Goal: Task Accomplishment & Management: Complete application form

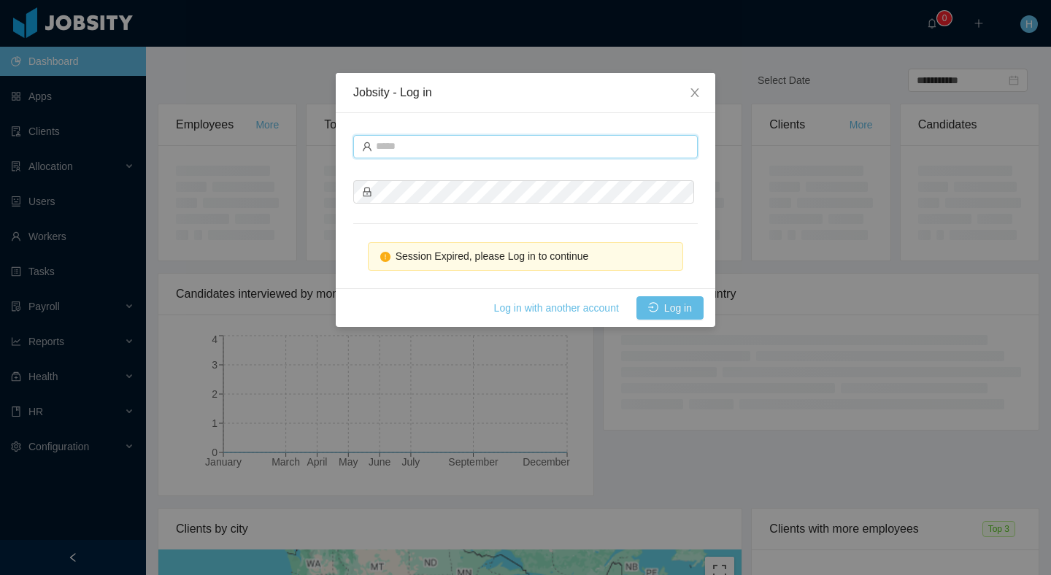
click at [518, 145] on input "text" at bounding box center [525, 146] width 345 height 23
type input "*"
type input "**********"
click at [661, 308] on button "Log in" at bounding box center [670, 307] width 67 height 23
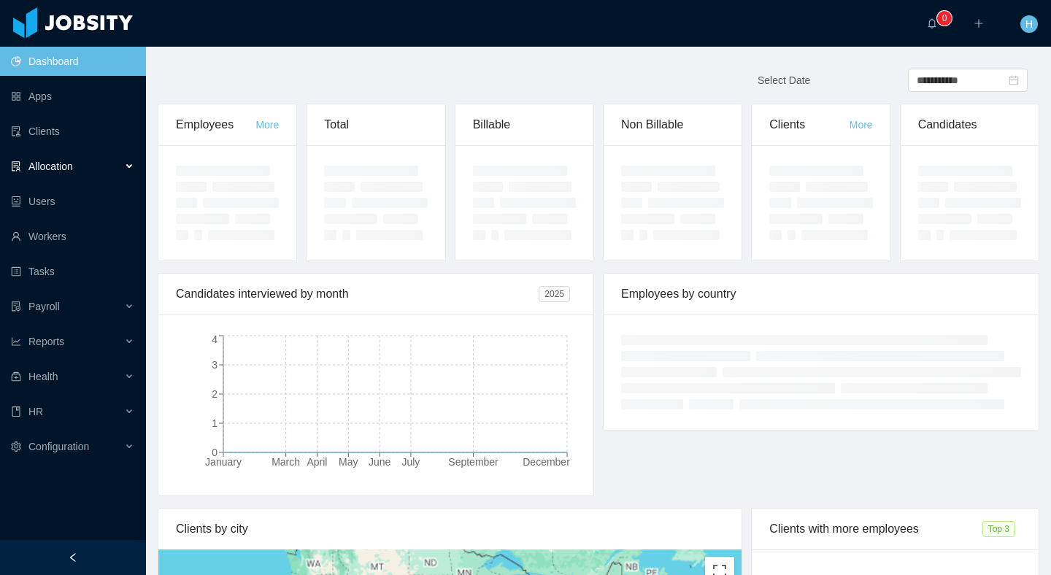
click at [57, 176] on div "Allocation" at bounding box center [73, 166] width 146 height 29
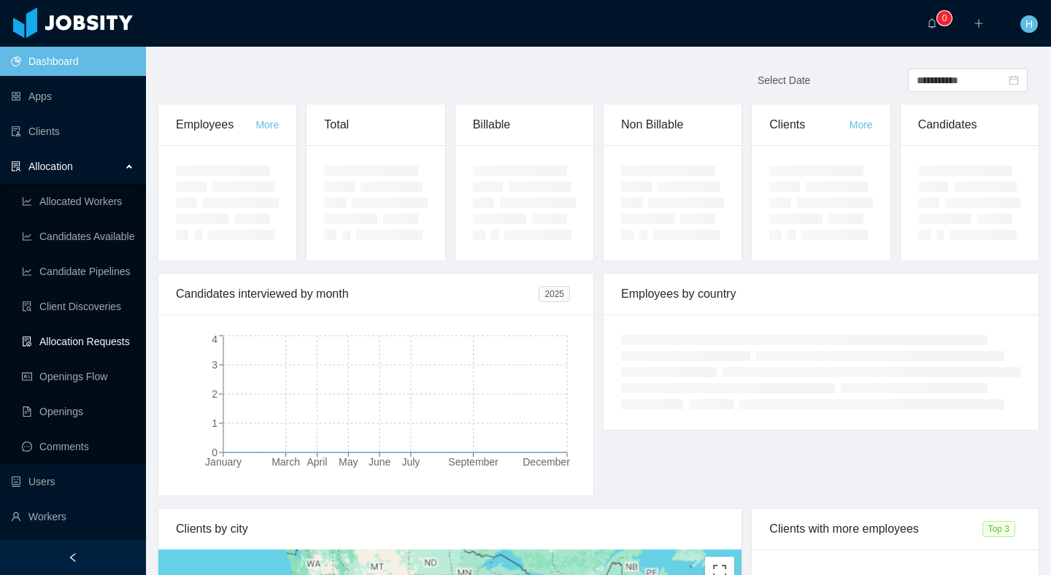
click at [86, 350] on link "Allocation Requests" at bounding box center [78, 341] width 112 height 29
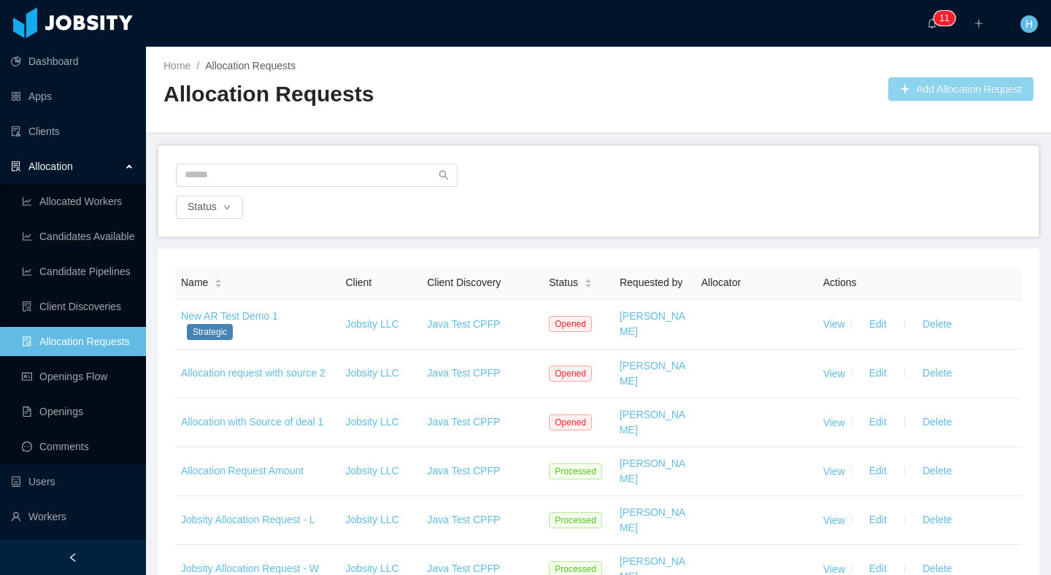
click at [972, 93] on button "Add Allocation Request" at bounding box center [960, 88] width 145 height 23
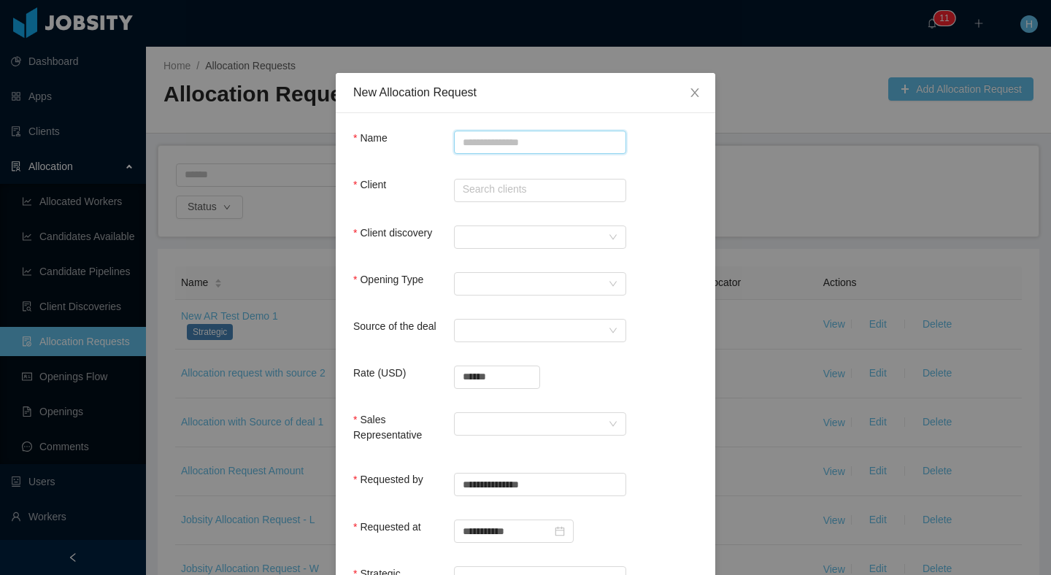
click at [457, 145] on input "Name" at bounding box center [540, 142] width 172 height 23
type input "**********"
click at [471, 189] on input "text" at bounding box center [540, 190] width 172 height 23
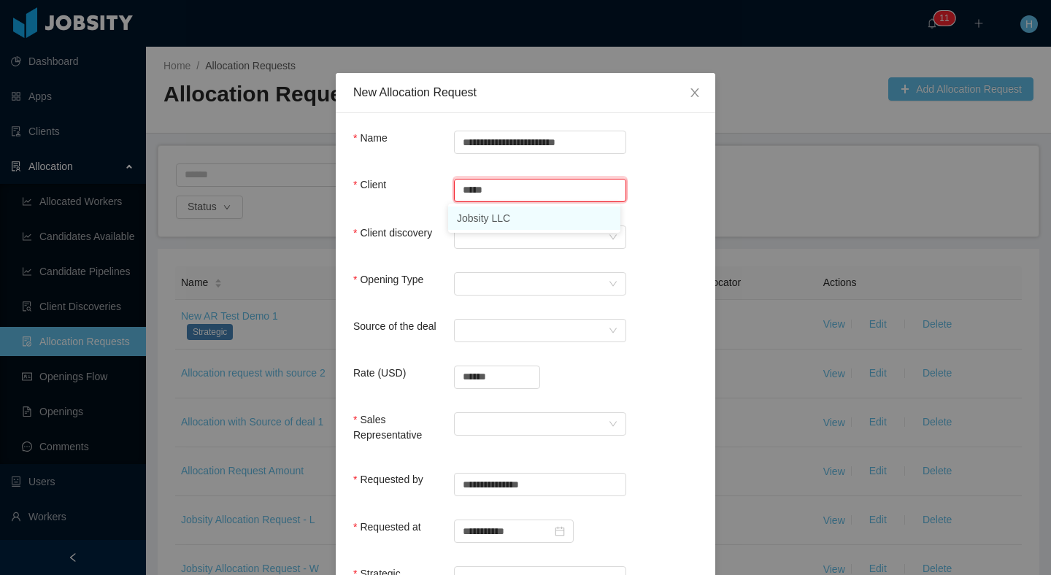
click at [480, 222] on li "Jobsity LLC" at bounding box center [534, 218] width 172 height 23
type input "**********"
click at [491, 234] on div at bounding box center [535, 237] width 145 height 22
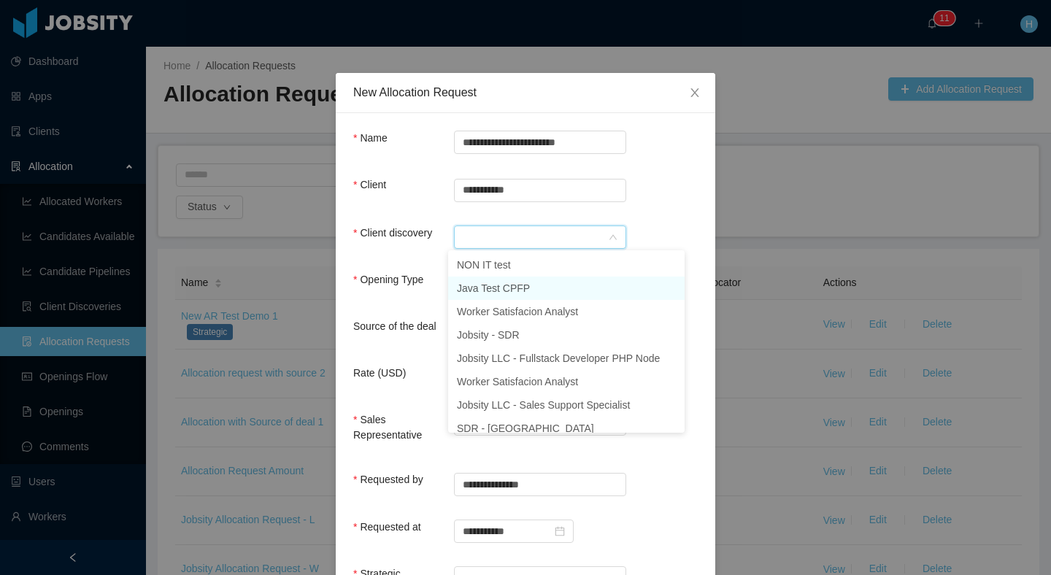
click at [536, 288] on li "Java Test CPFP" at bounding box center [566, 288] width 237 height 23
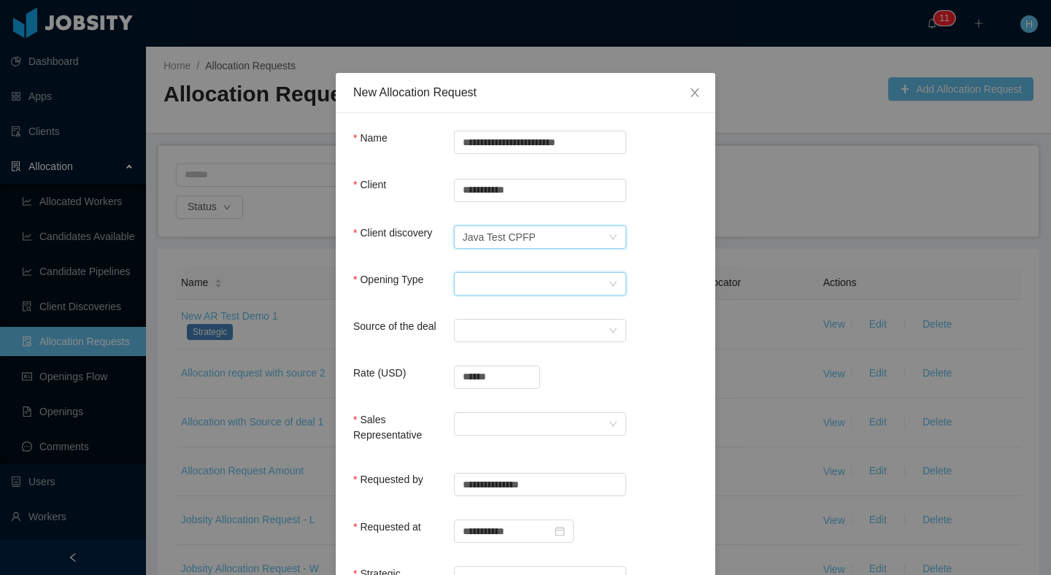
click at [493, 288] on div "Select Opening Type" at bounding box center [535, 284] width 145 height 22
click at [520, 315] on li "New client" at bounding box center [534, 311] width 172 height 23
click at [488, 323] on div "Select a Source" at bounding box center [535, 331] width 145 height 22
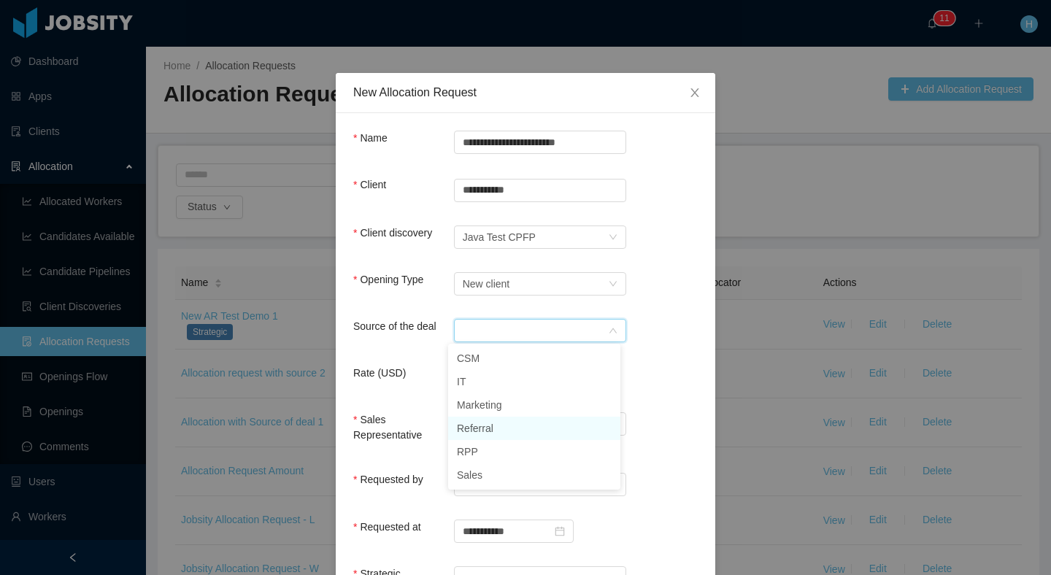
click at [493, 427] on li "Referral" at bounding box center [534, 428] width 172 height 23
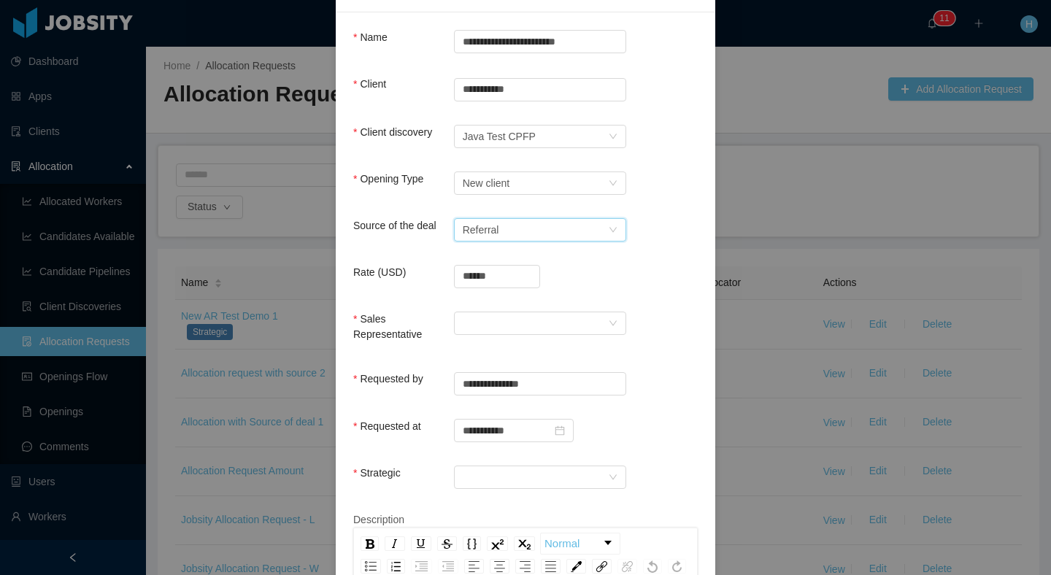
click at [569, 339] on div "Sales Representative" at bounding box center [525, 333] width 345 height 42
click at [572, 334] on div "Sales Representative" at bounding box center [525, 333] width 345 height 42
click at [566, 332] on div at bounding box center [535, 323] width 145 height 22
click at [526, 359] on li "[PERSON_NAME] [PERSON_NAME]" at bounding box center [534, 350] width 172 height 23
click at [541, 453] on form "**********" at bounding box center [525, 359] width 345 height 659
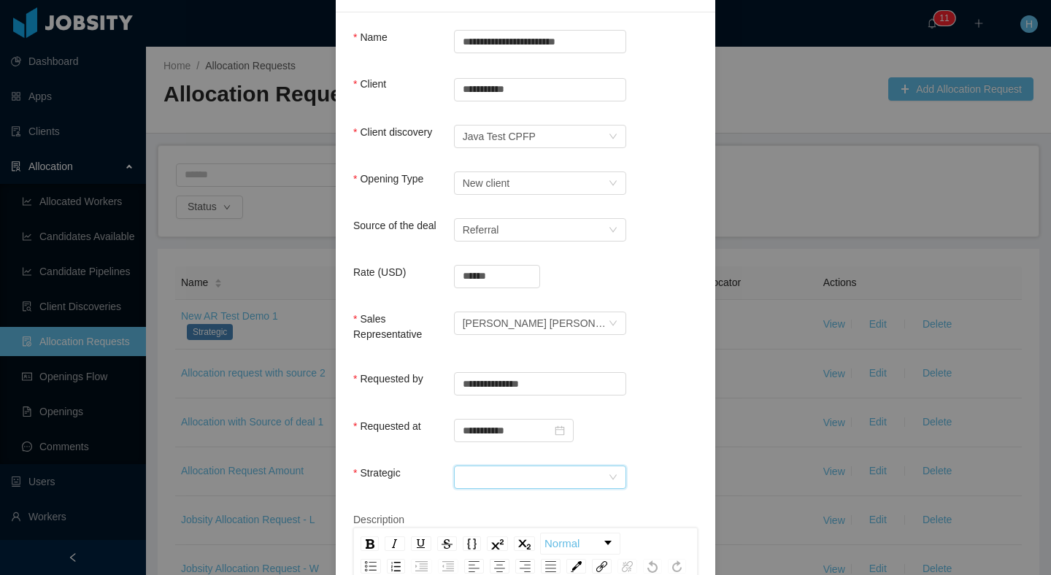
click at [544, 476] on div at bounding box center [535, 477] width 145 height 22
click at [492, 535] on li "No" at bounding box center [534, 527] width 172 height 23
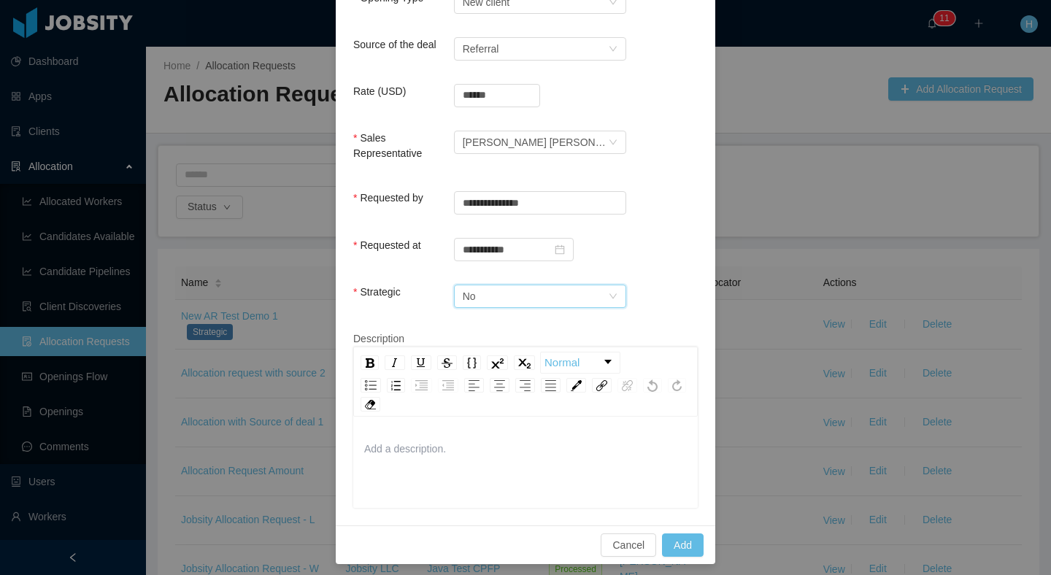
scroll to position [286, 0]
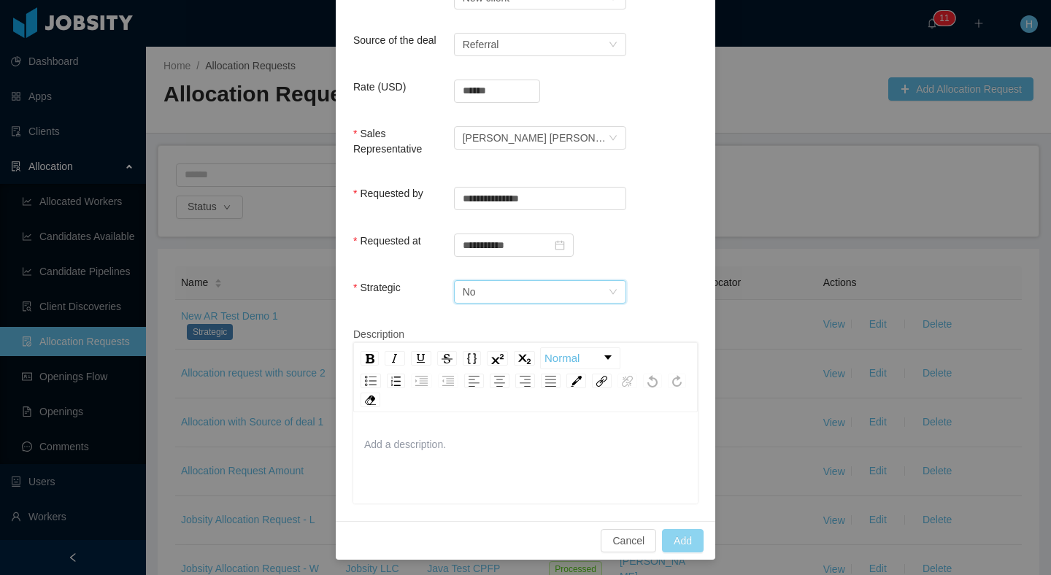
click at [684, 539] on button "Add" at bounding box center [683, 540] width 42 height 23
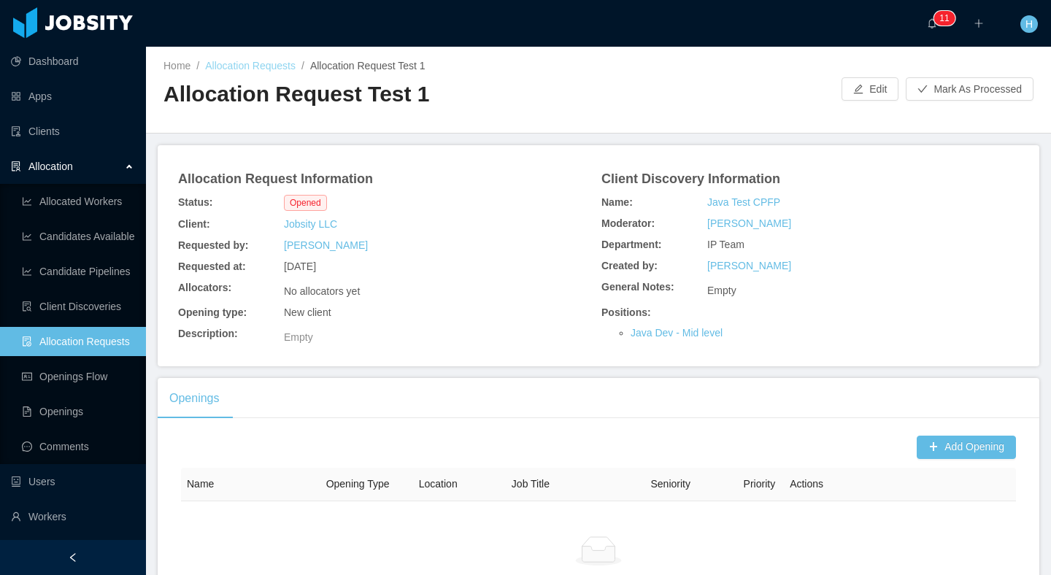
click at [254, 66] on link "Allocation Requests" at bounding box center [250, 66] width 91 height 12
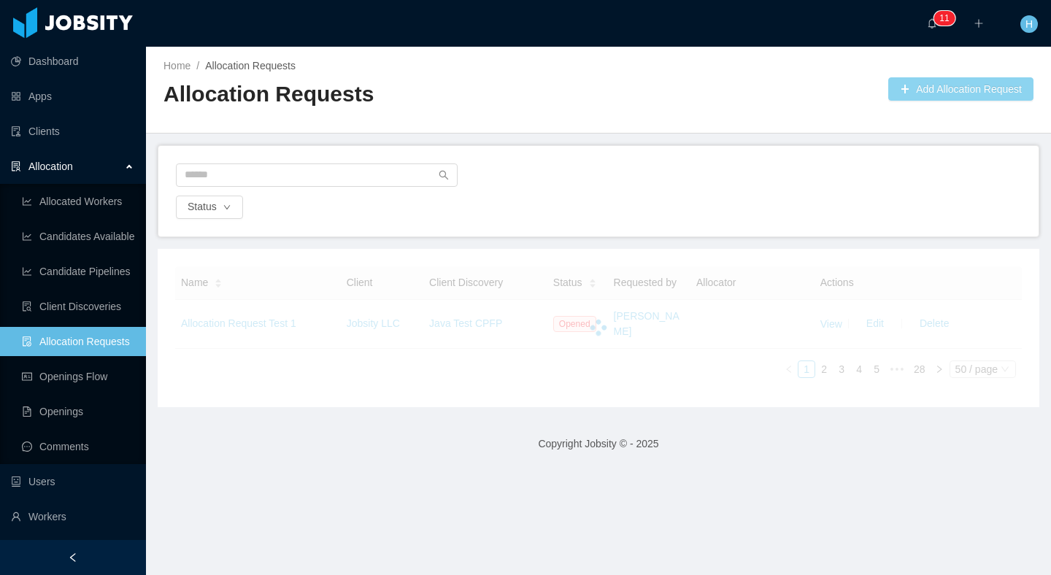
click at [888, 96] on button "Add Allocation Request" at bounding box center [960, 88] width 145 height 23
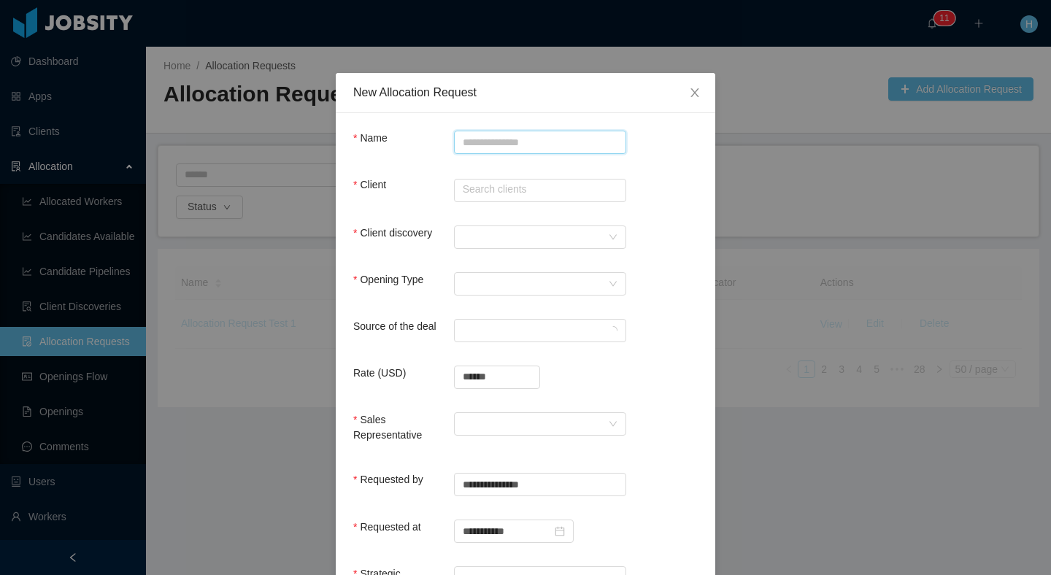
click at [466, 145] on input "Name" at bounding box center [540, 142] width 172 height 23
type input "**********"
click at [504, 206] on div "Client Search clients" at bounding box center [525, 192] width 345 height 31
click at [508, 200] on input "text" at bounding box center [540, 190] width 172 height 23
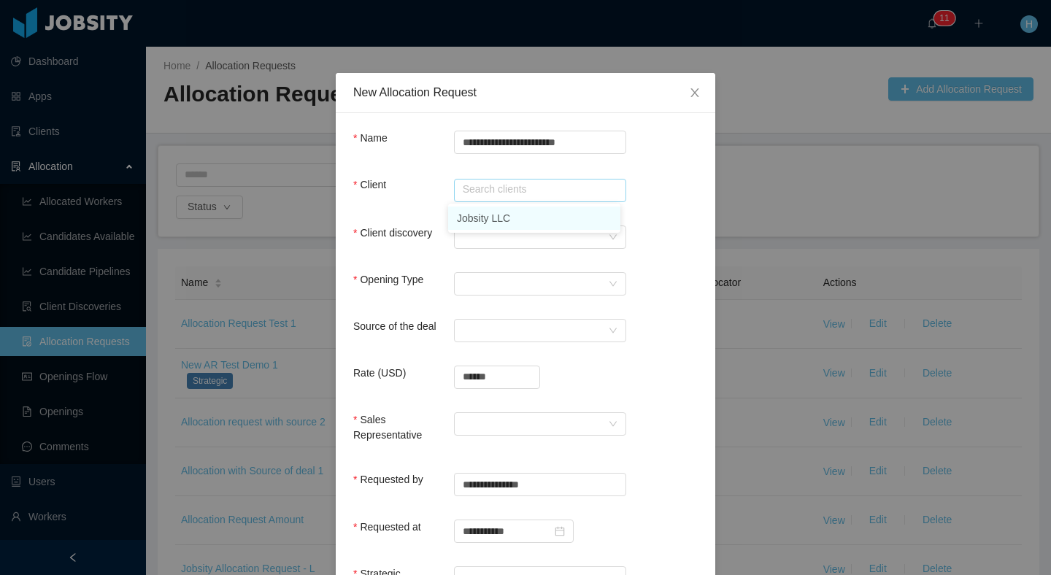
click at [516, 207] on li "Jobsity LLC" at bounding box center [534, 218] width 172 height 23
type input "**********"
click at [510, 226] on div at bounding box center [535, 237] width 145 height 22
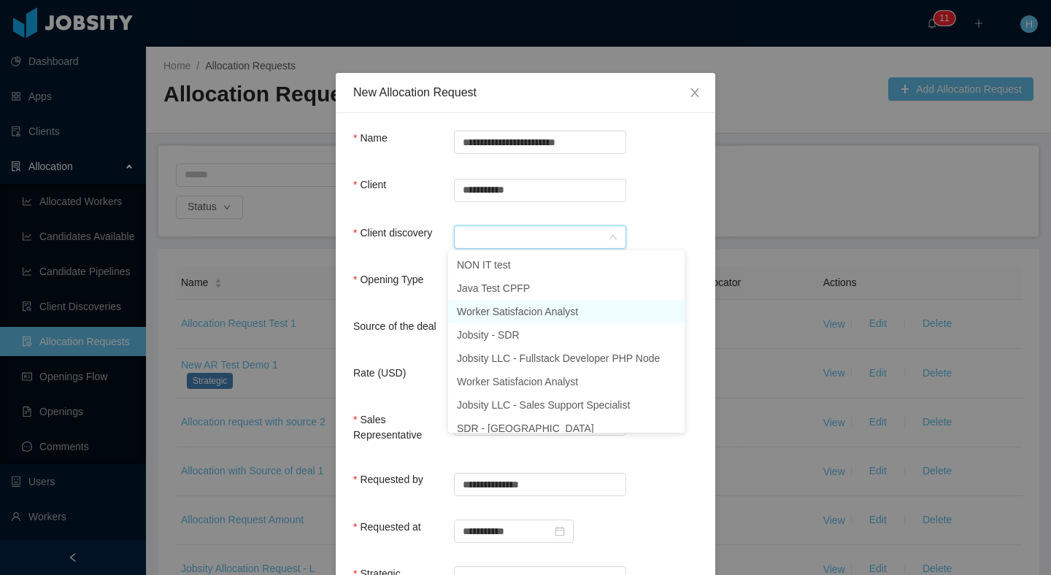
click at [516, 318] on li "Worker Satisfacion Analyst" at bounding box center [566, 311] width 237 height 23
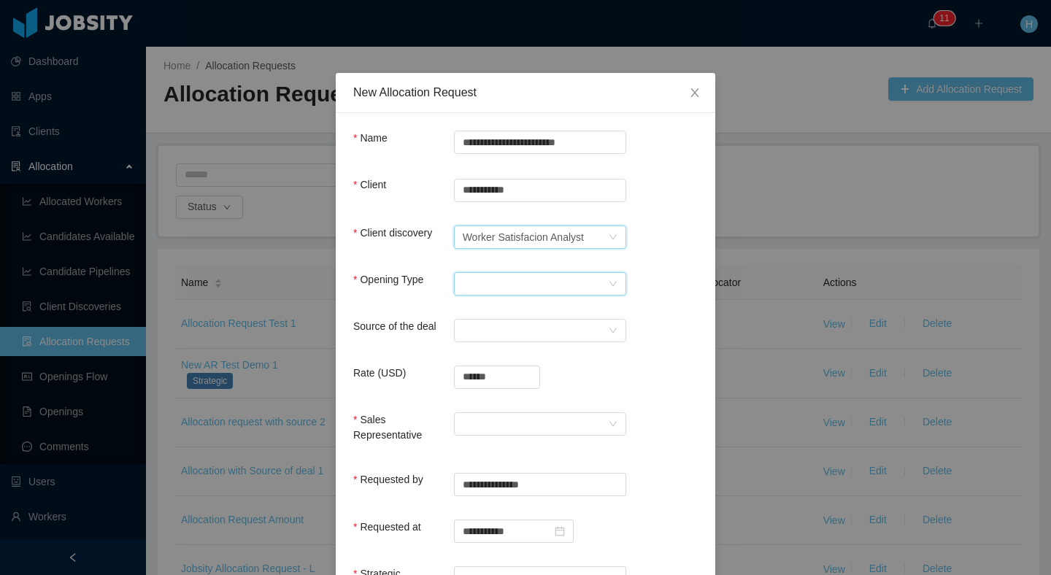
click at [510, 293] on div "Select Opening Type" at bounding box center [535, 284] width 145 height 22
click at [510, 331] on li "Upsale" at bounding box center [534, 334] width 172 height 23
click at [501, 328] on div "Select a Source" at bounding box center [535, 331] width 145 height 22
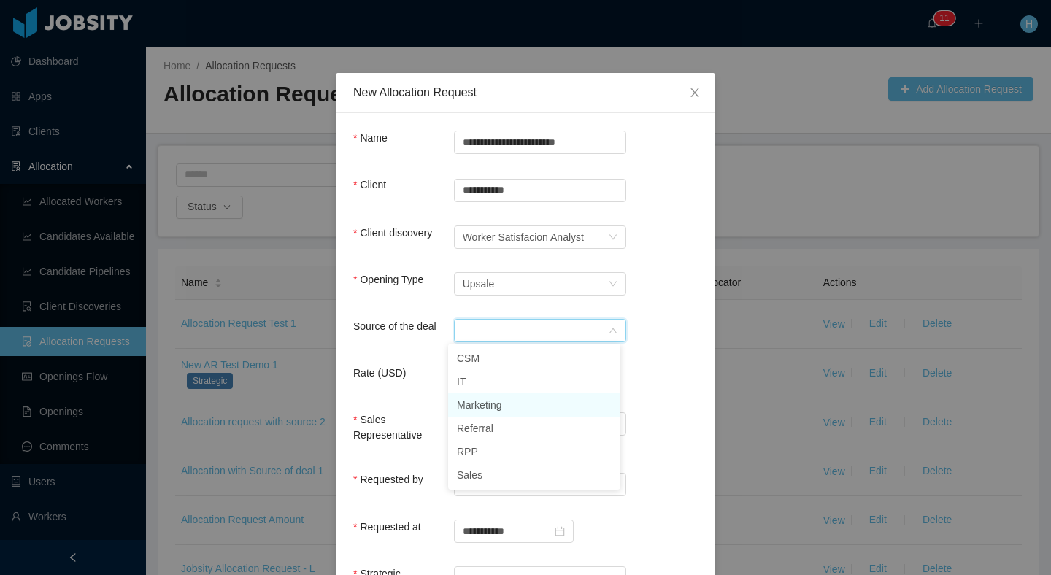
click at [501, 412] on li "Marketing" at bounding box center [534, 404] width 172 height 23
click at [469, 423] on div at bounding box center [535, 424] width 145 height 22
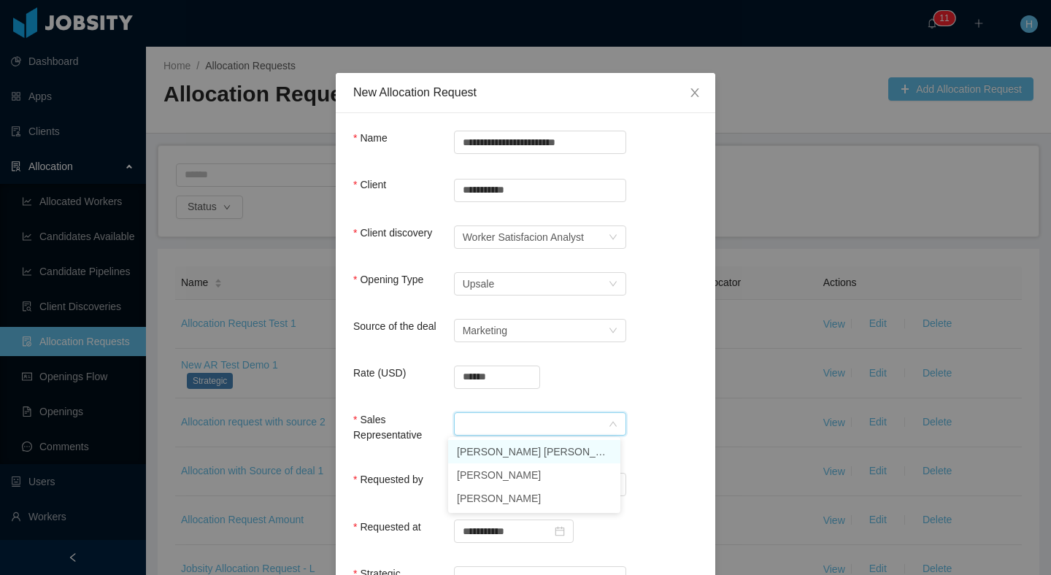
click at [476, 438] on ul "[PERSON_NAME] [PERSON_NAME] [PERSON_NAME] [PERSON_NAME]" at bounding box center [534, 475] width 172 height 76
click at [474, 447] on li "[PERSON_NAME] [PERSON_NAME]" at bounding box center [534, 451] width 172 height 23
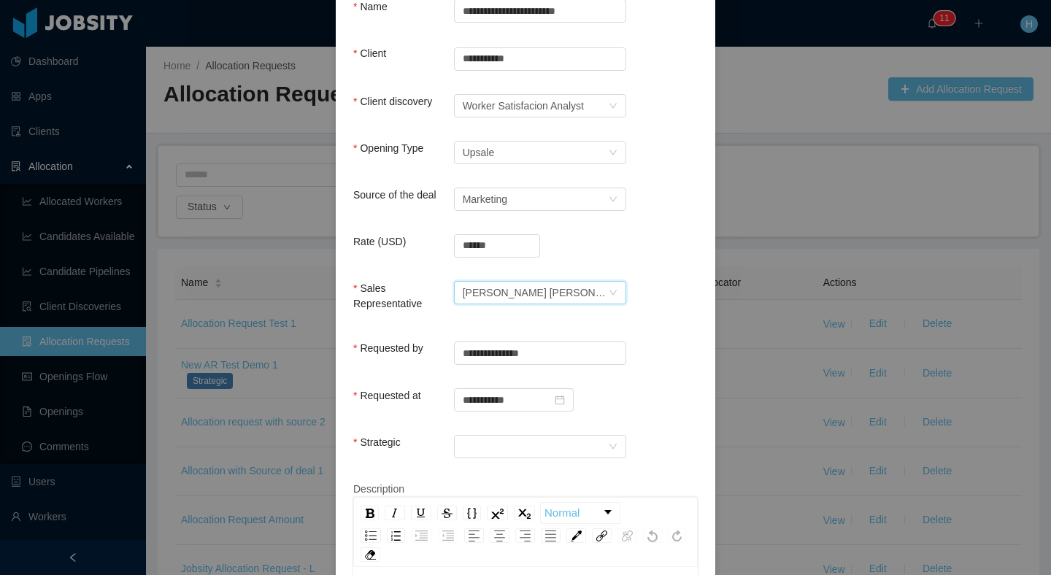
scroll to position [161, 0]
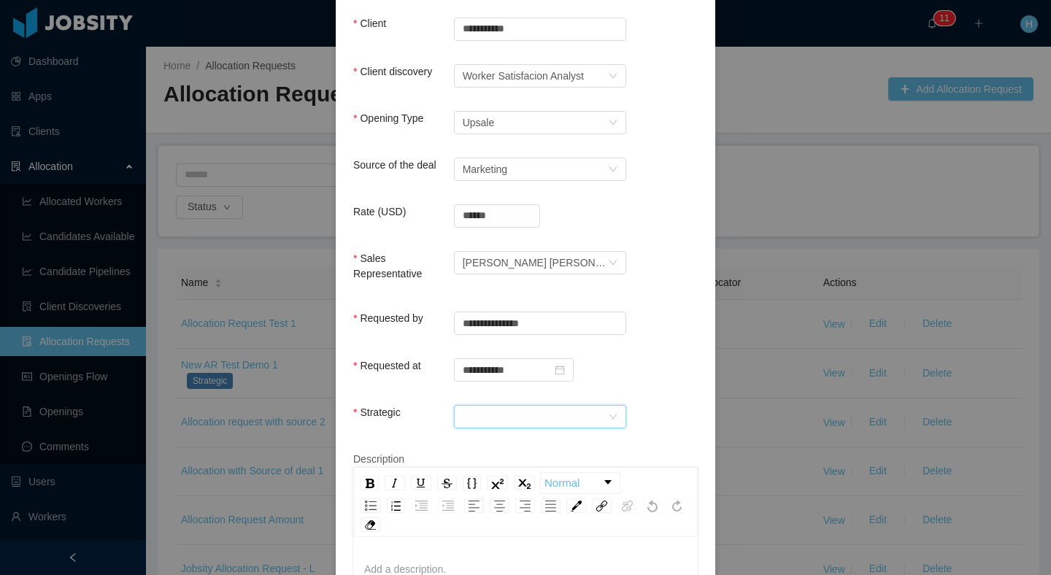
click at [534, 406] on div at bounding box center [535, 417] width 145 height 22
click at [507, 470] on li "No" at bounding box center [534, 466] width 172 height 23
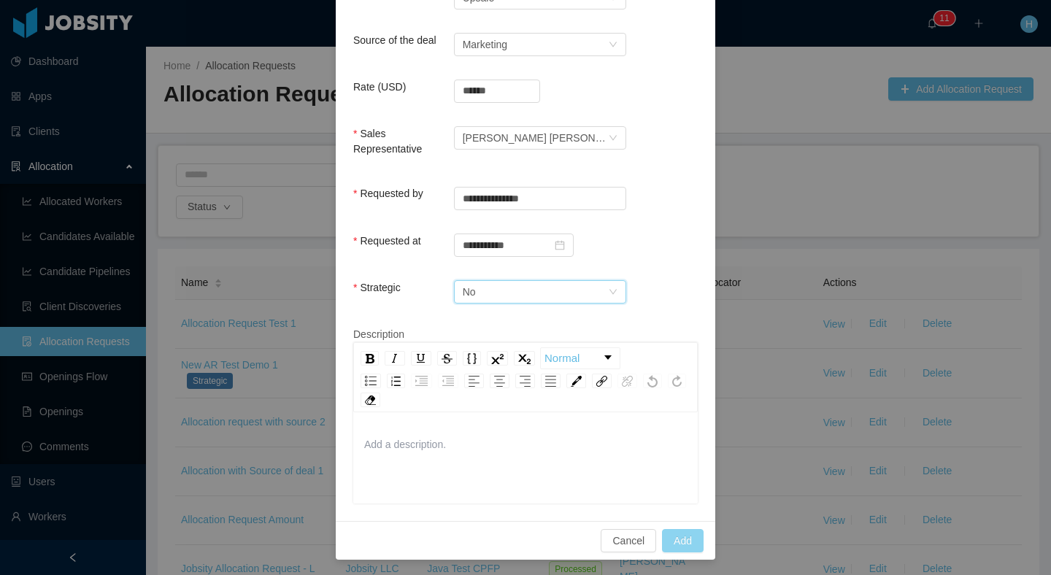
click at [697, 538] on button "Add" at bounding box center [683, 540] width 42 height 23
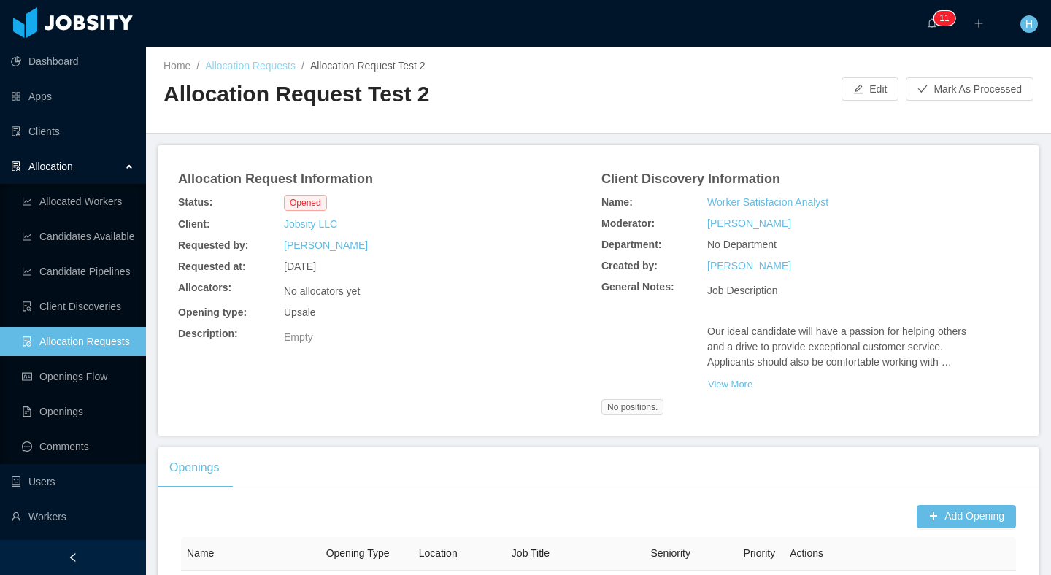
click at [278, 66] on link "Allocation Requests" at bounding box center [250, 66] width 91 height 12
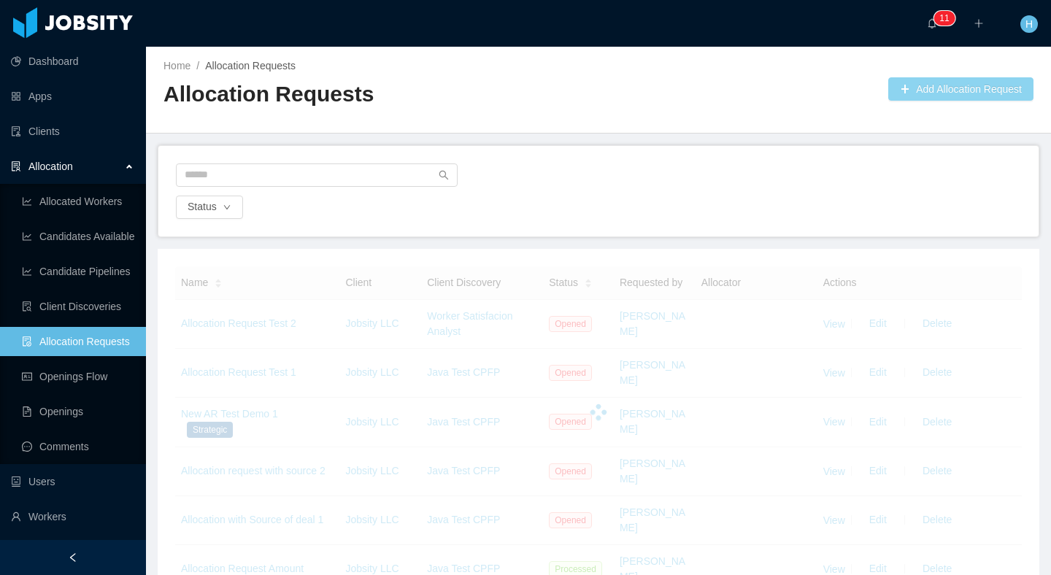
click at [944, 99] on button "Add Allocation Request" at bounding box center [960, 88] width 145 height 23
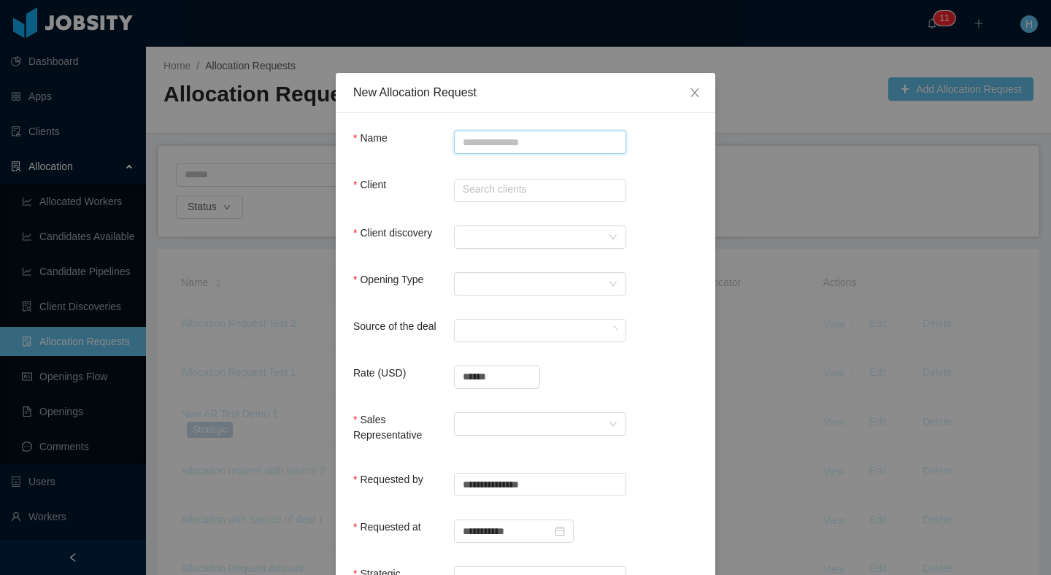
click at [494, 149] on input "Name" at bounding box center [540, 142] width 172 height 23
type input "*"
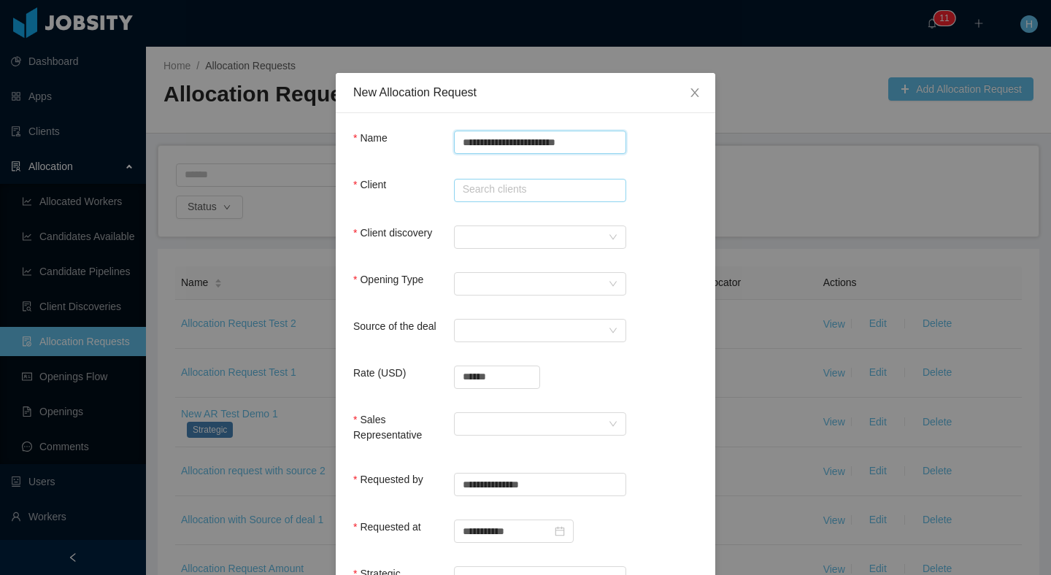
type input "**********"
click at [545, 191] on input "text" at bounding box center [540, 190] width 172 height 23
click at [501, 225] on li "Jobsity LLC" at bounding box center [534, 218] width 172 height 23
type input "**********"
click at [485, 238] on div at bounding box center [535, 237] width 145 height 22
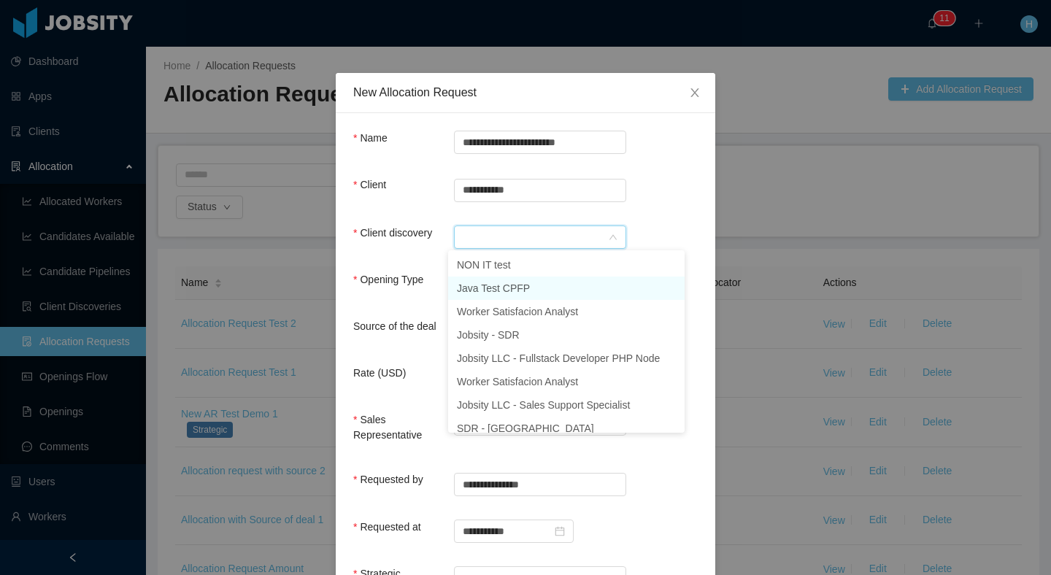
click at [490, 291] on li "Java Test CPFP" at bounding box center [566, 288] width 237 height 23
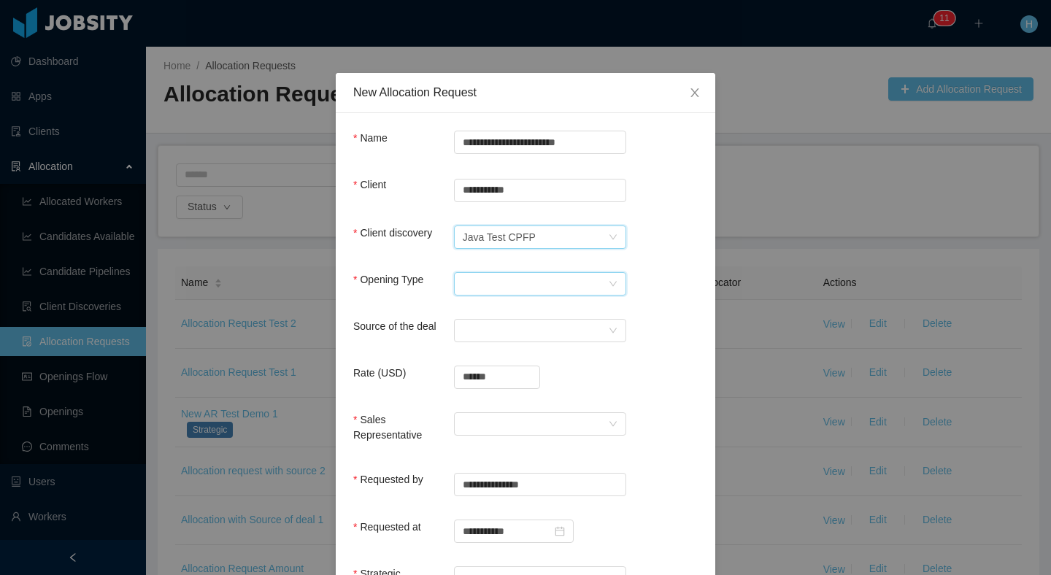
click at [468, 274] on div "Select Opening Type" at bounding box center [535, 284] width 145 height 22
click at [483, 332] on li "Upsale" at bounding box center [534, 334] width 172 height 23
click at [534, 334] on div "Select a Source" at bounding box center [535, 331] width 145 height 22
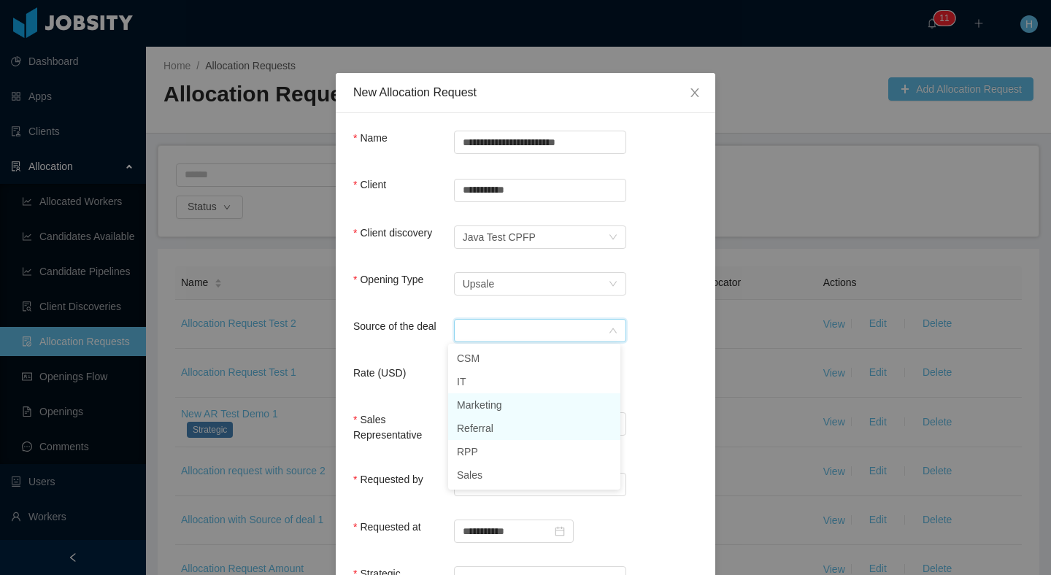
click at [521, 418] on li "Referral" at bounding box center [534, 428] width 172 height 23
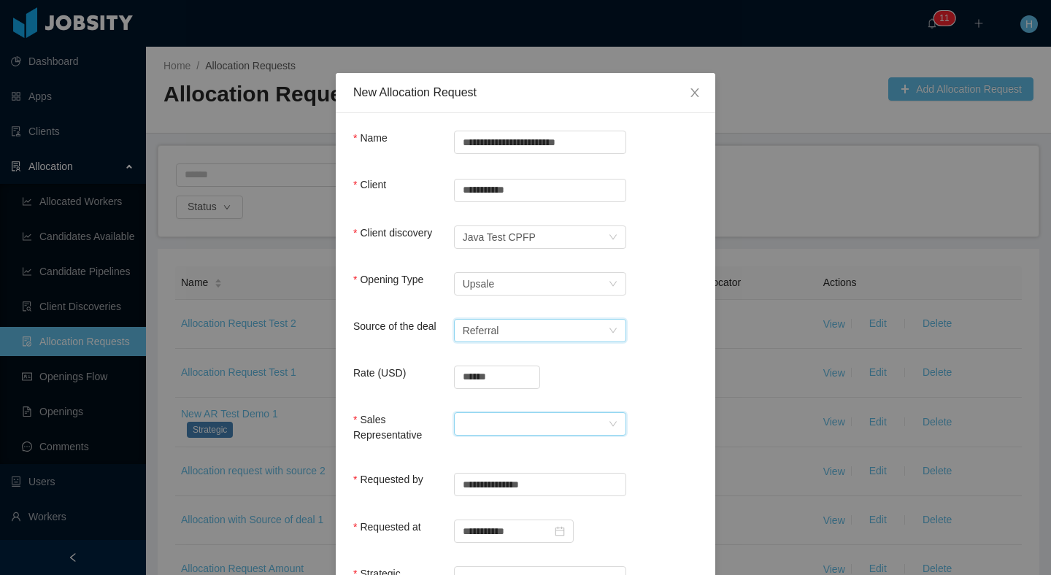
click at [530, 420] on div at bounding box center [535, 424] width 145 height 22
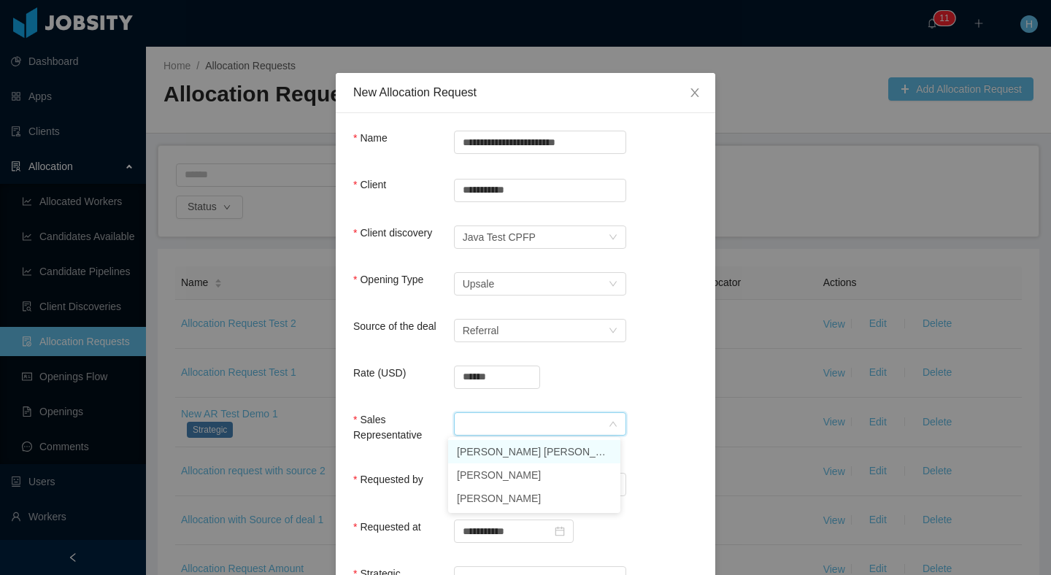
drag, startPoint x: 513, startPoint y: 453, endPoint x: 524, endPoint y: 437, distance: 20.0
click at [513, 453] on li "[PERSON_NAME] [PERSON_NAME]" at bounding box center [534, 451] width 172 height 23
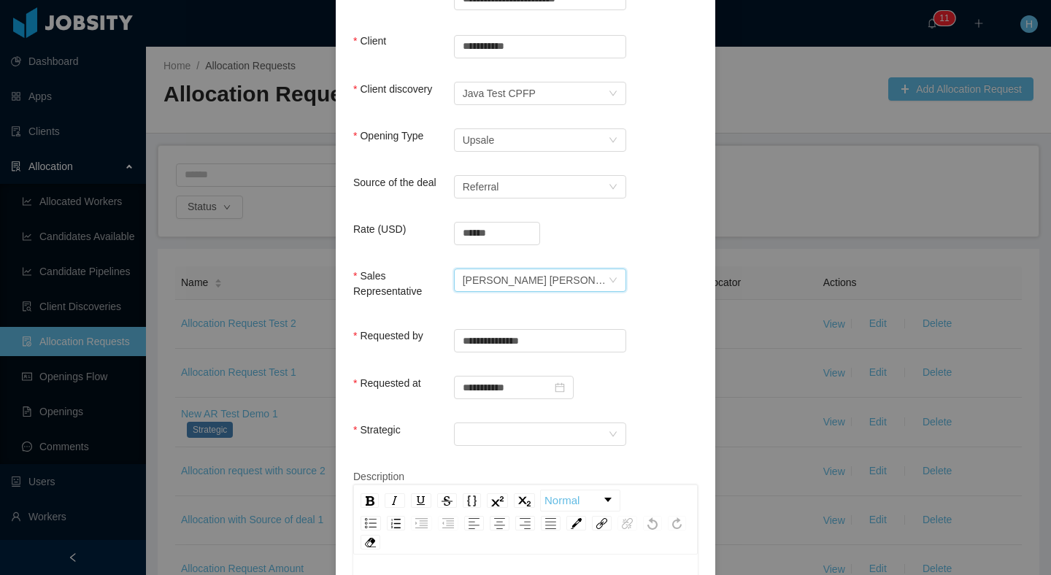
scroll to position [249, 0]
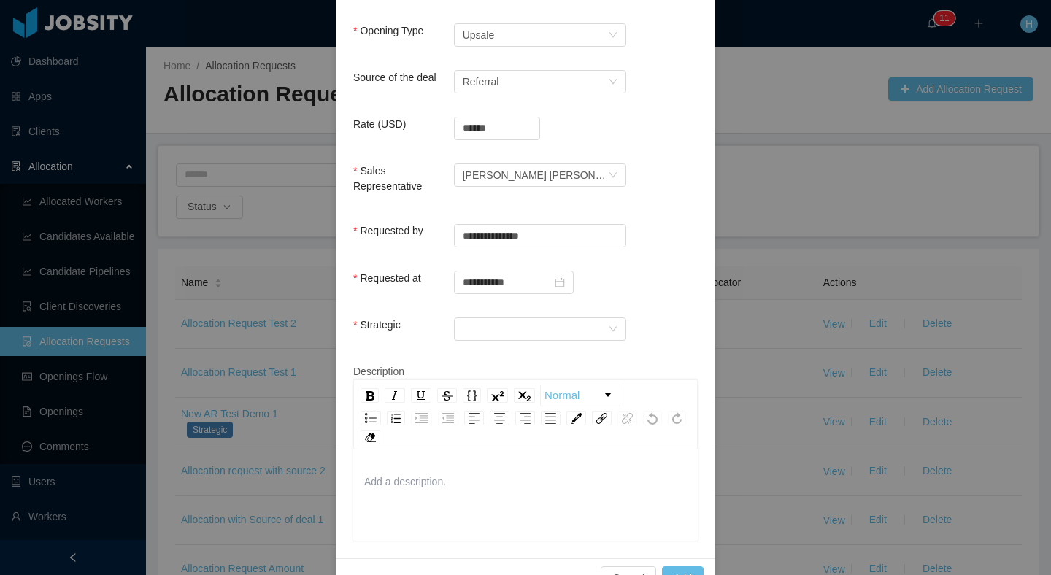
click at [534, 339] on div "Strategic" at bounding box center [525, 332] width 345 height 29
click at [534, 331] on div at bounding box center [535, 329] width 145 height 22
click at [474, 376] on li "No" at bounding box center [534, 379] width 172 height 23
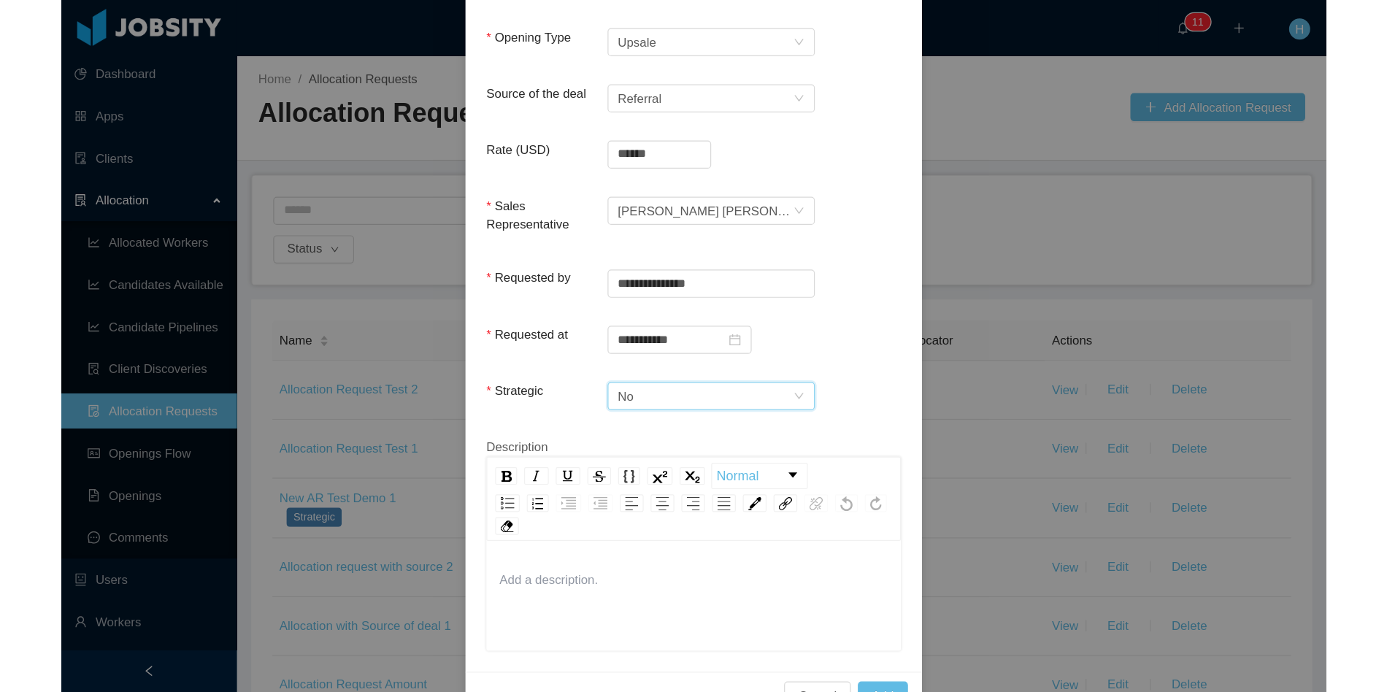
scroll to position [286, 0]
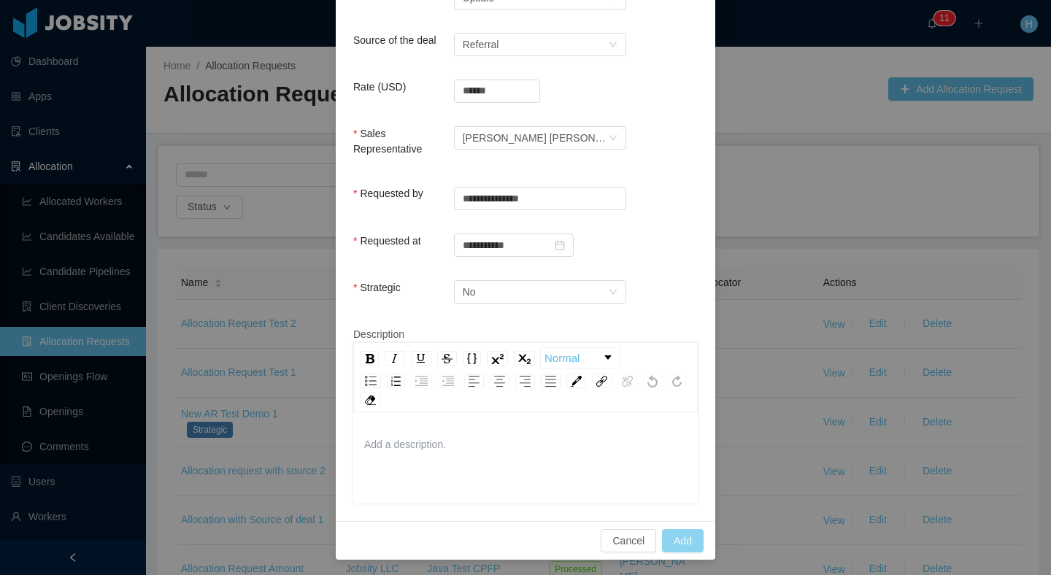
click at [679, 534] on button "Add" at bounding box center [683, 540] width 42 height 23
